Goal: Task Accomplishment & Management: Manage account settings

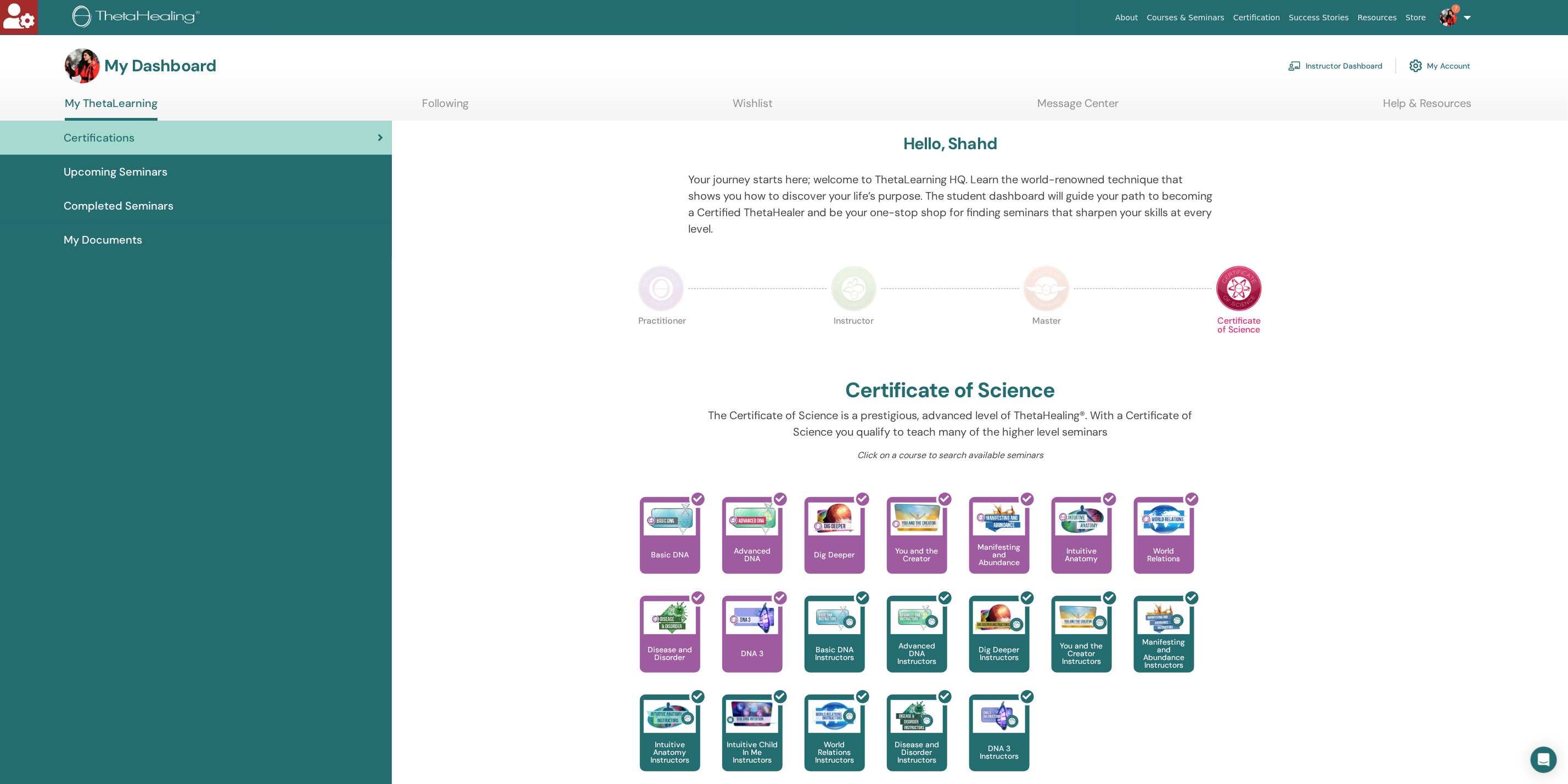
click at [1314, 66] on link "Instructor Dashboard" at bounding box center [1335, 66] width 94 height 24
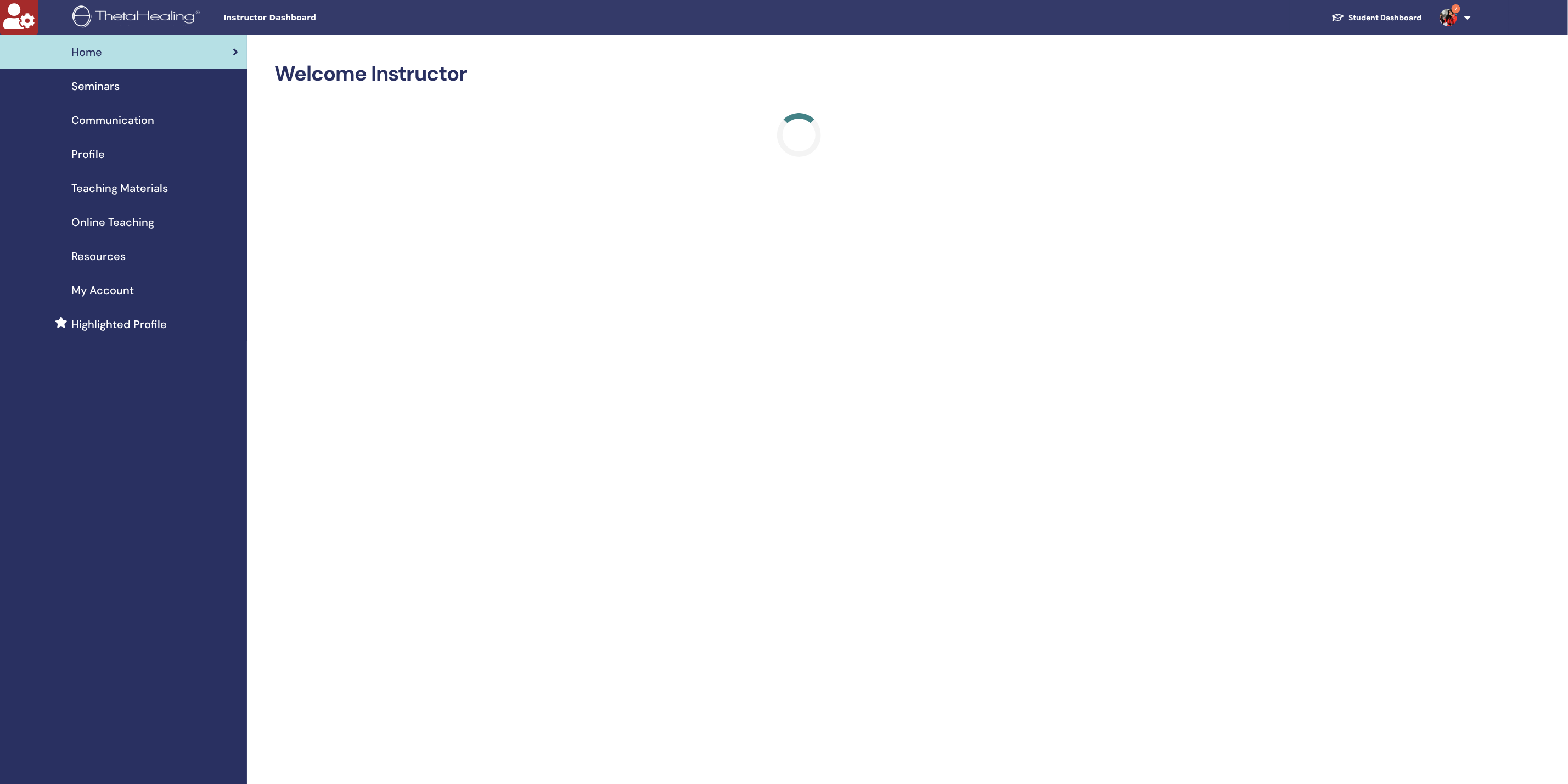
click at [103, 152] on span "Profile" at bounding box center [88, 154] width 33 height 16
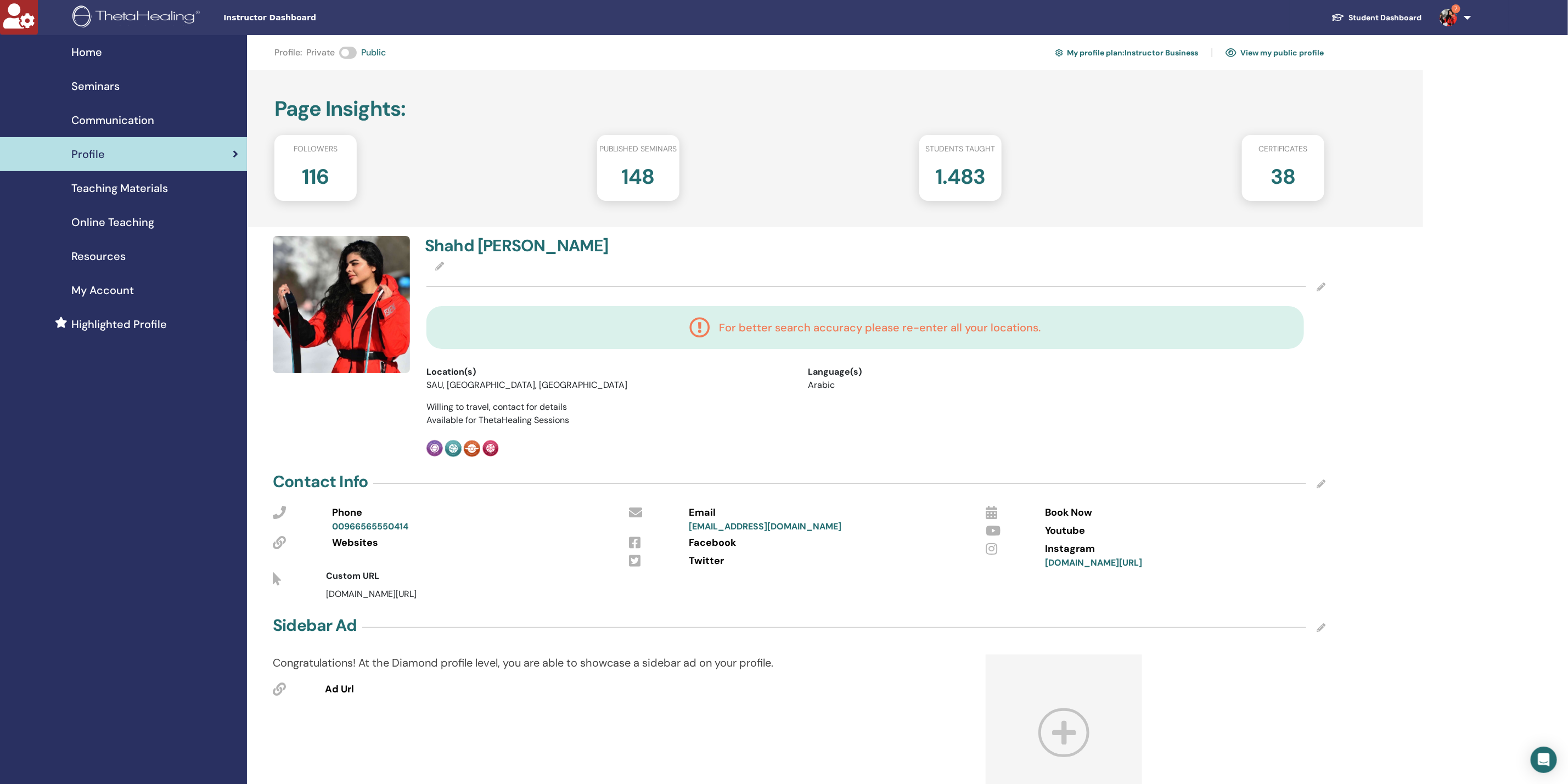
click at [111, 288] on span "My Account" at bounding box center [102, 290] width 63 height 16
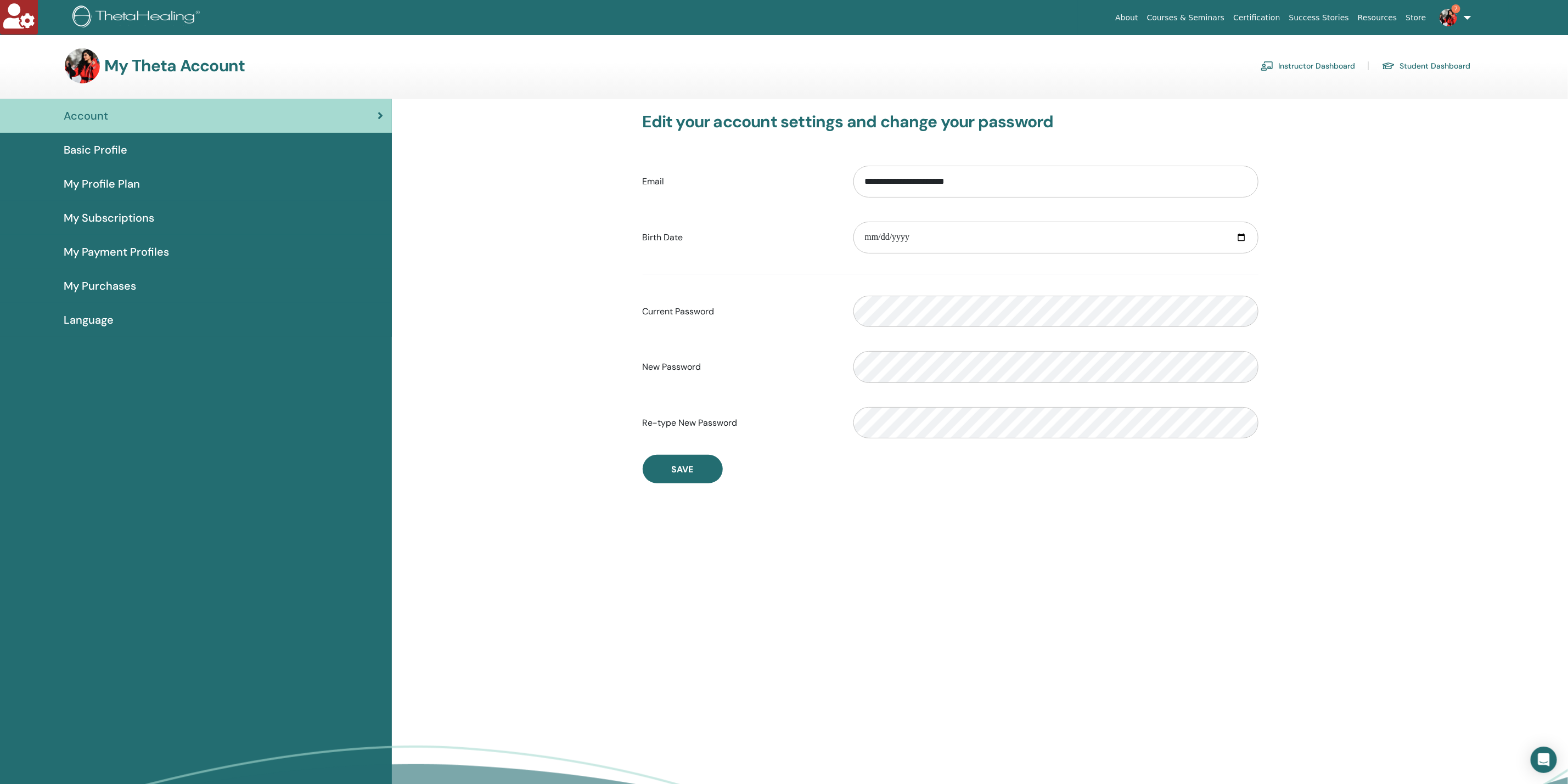
click at [1324, 59] on link "Instructor Dashboard" at bounding box center [1307, 66] width 94 height 18
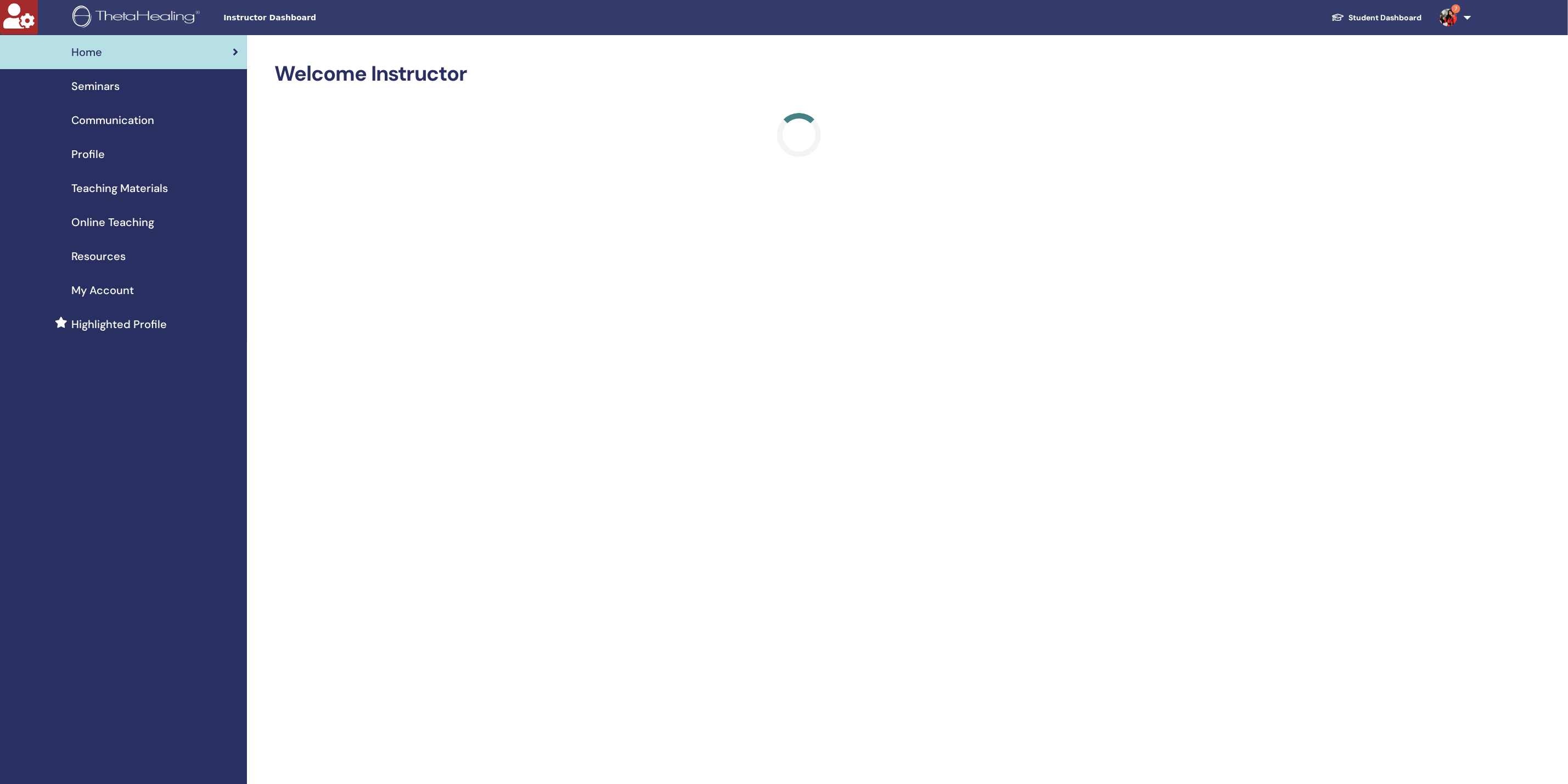
click at [144, 89] on div "Seminars" at bounding box center [123, 86] width 229 height 16
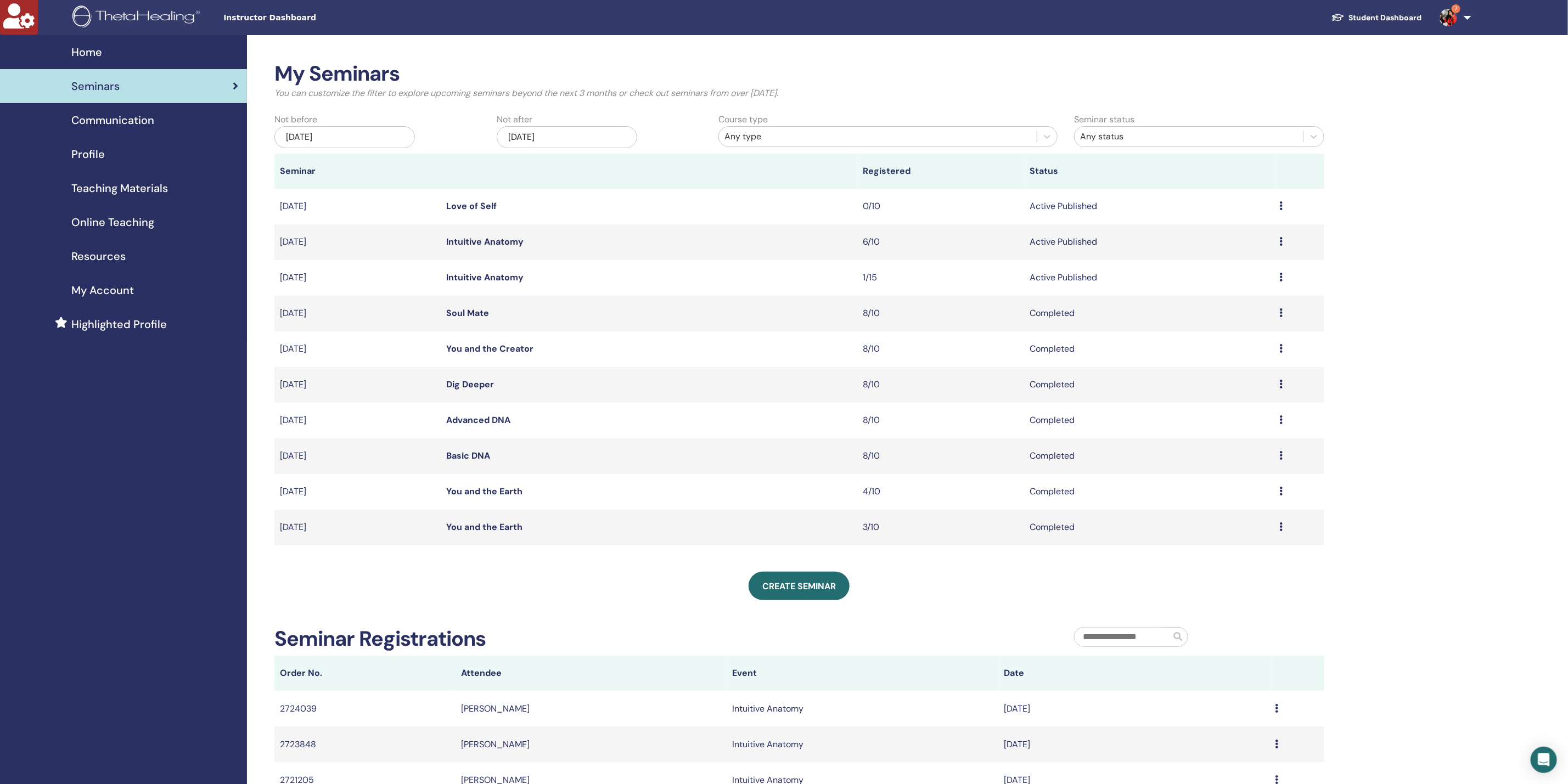
click at [499, 242] on link "Intuitive Anatomy" at bounding box center [485, 242] width 77 height 12
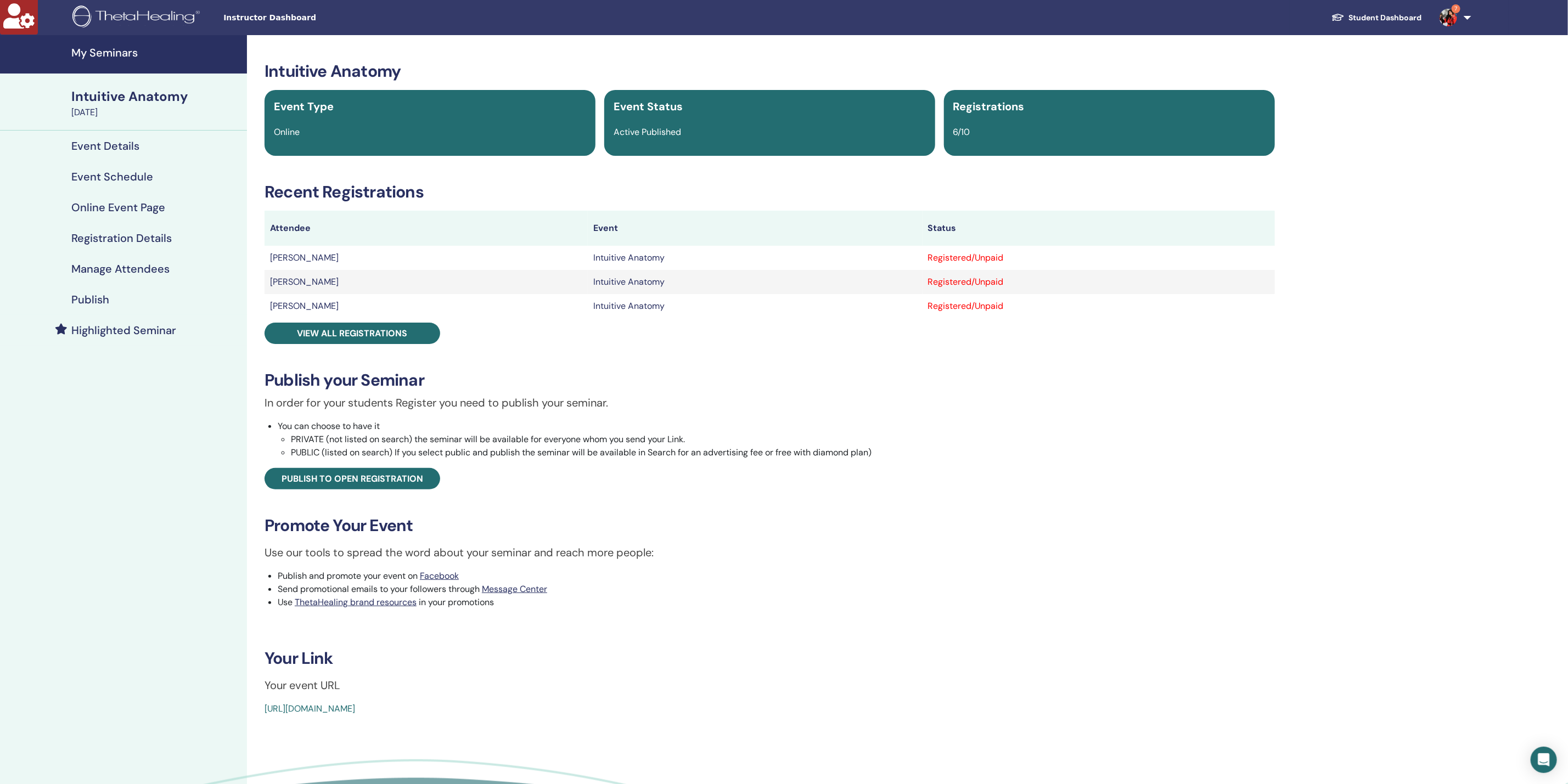
click at [138, 275] on h4 "Manage Attendees" at bounding box center [120, 269] width 98 height 13
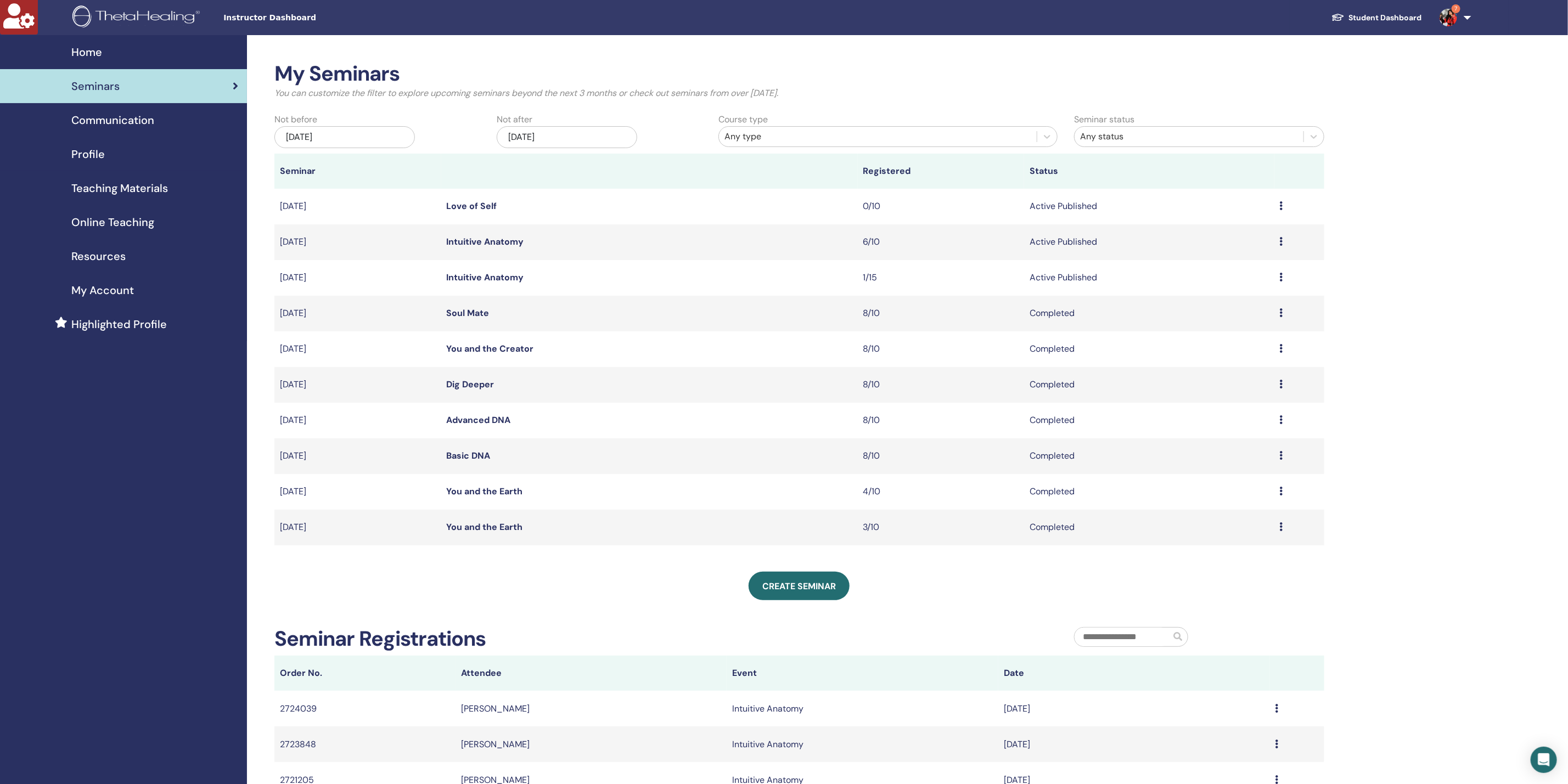
click at [477, 458] on link "Basic DNA" at bounding box center [469, 455] width 44 height 12
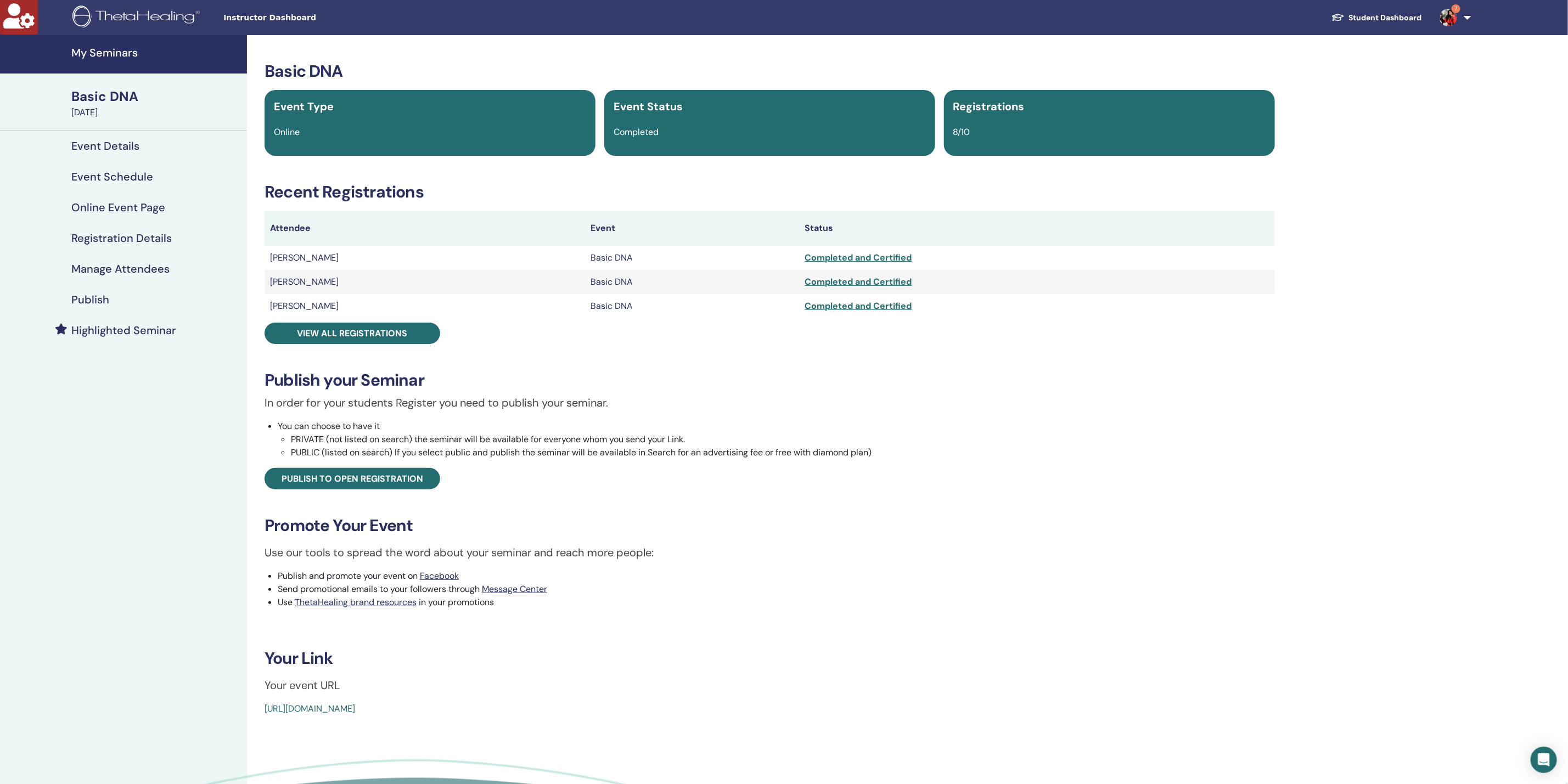
click at [116, 265] on h4 "Manage Attendees" at bounding box center [120, 269] width 98 height 13
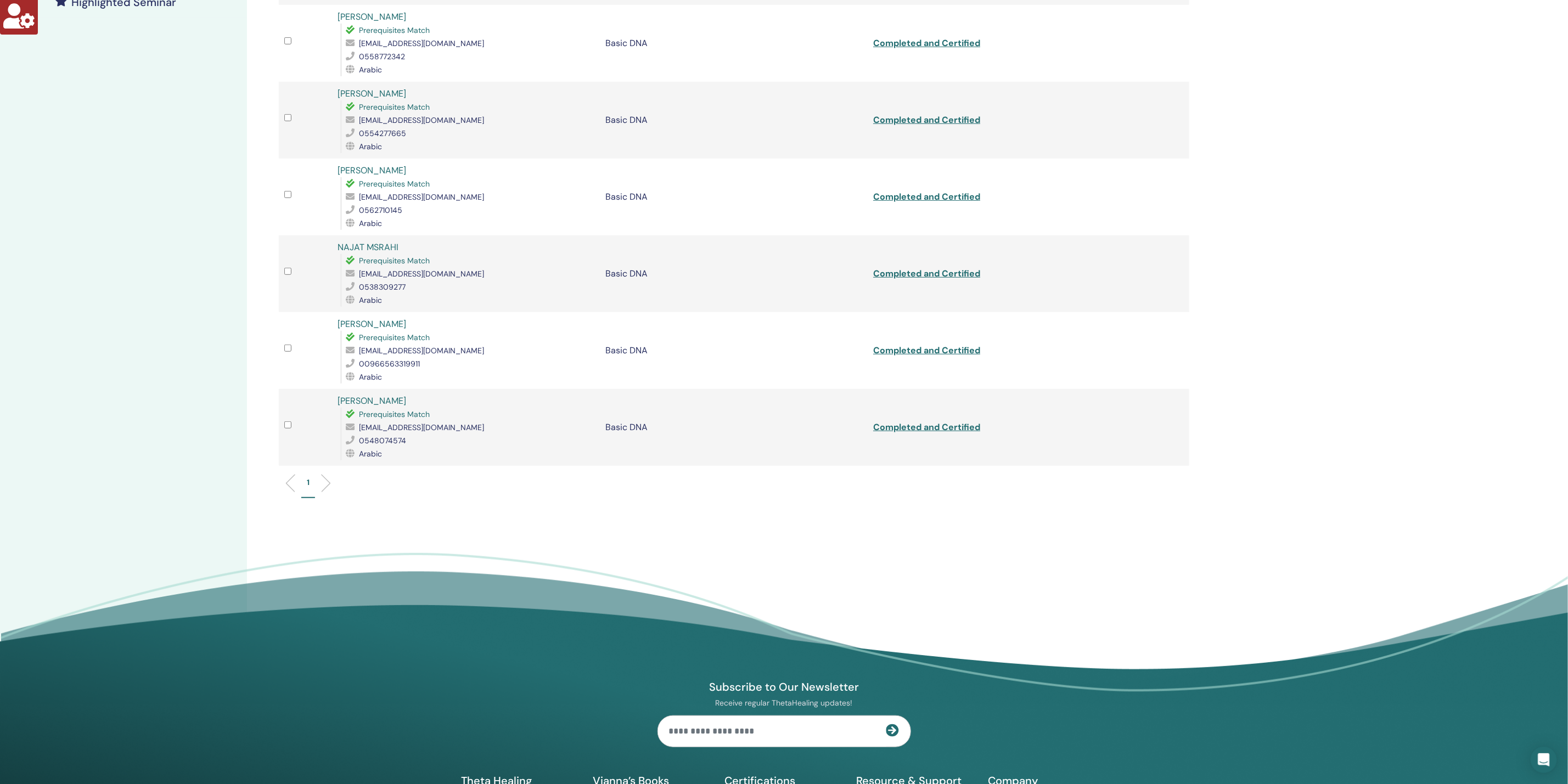
scroll to position [329, 0]
